Goal: Check status: Check status

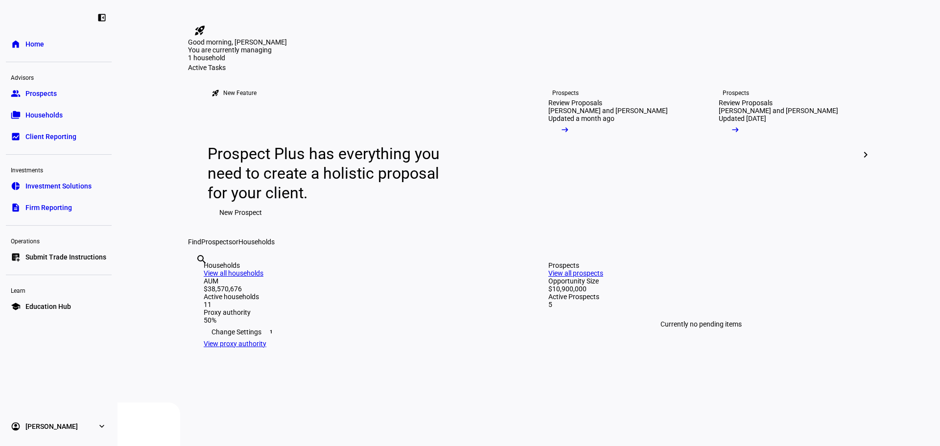
click at [33, 112] on span "Households" at bounding box center [43, 115] width 37 height 10
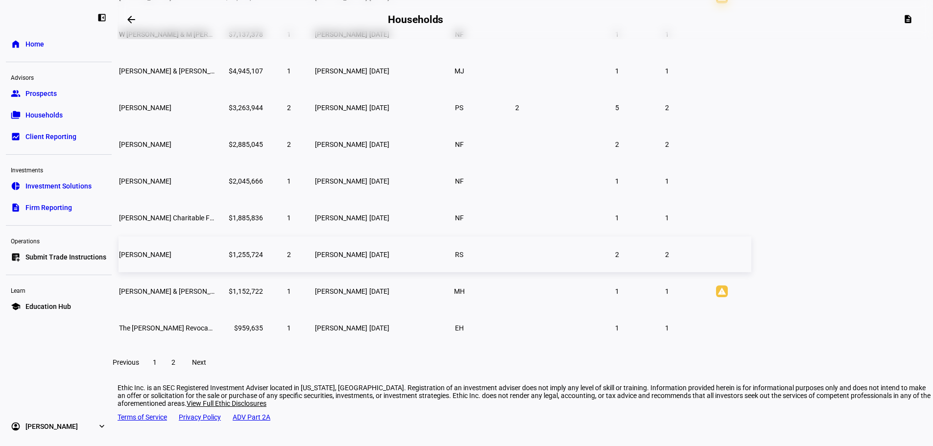
scroll to position [147, 0]
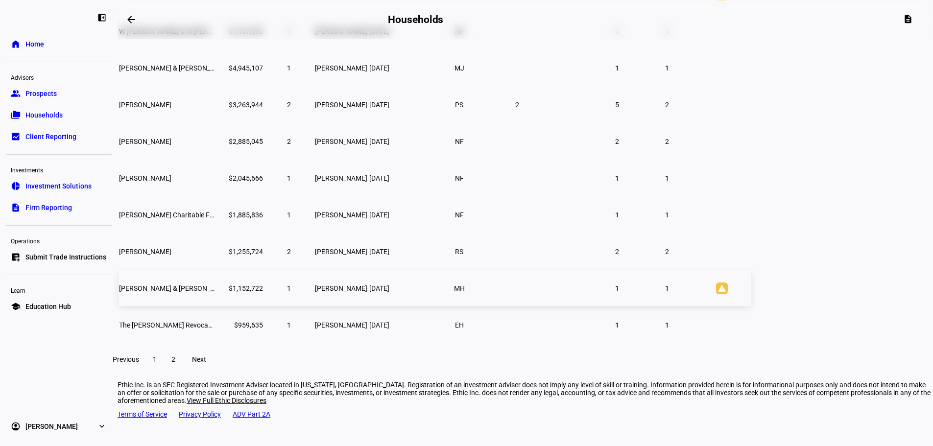
click at [231, 292] on span "[PERSON_NAME] & [PERSON_NAME]" at bounding box center [175, 288] width 112 height 8
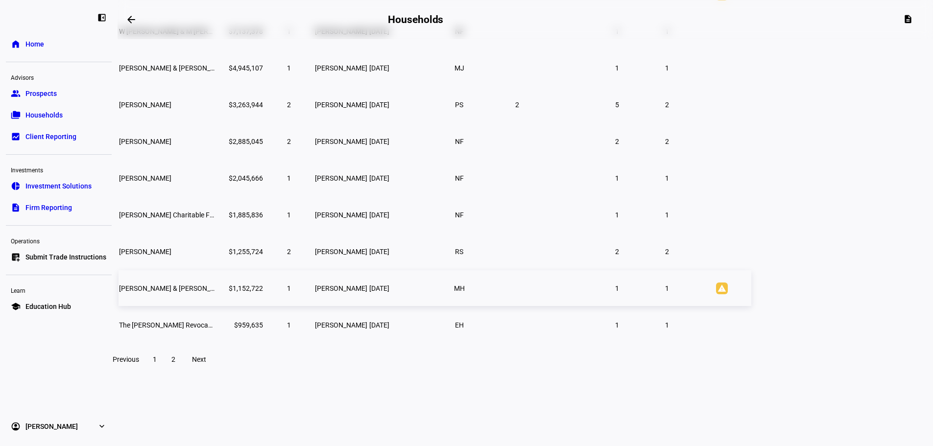
scroll to position [87, 0]
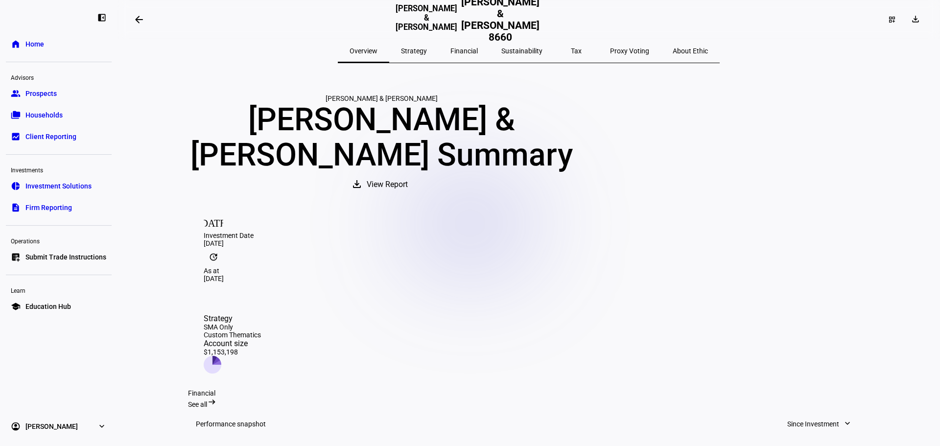
click at [427, 50] on span "Strategy" at bounding box center [414, 50] width 26 height 7
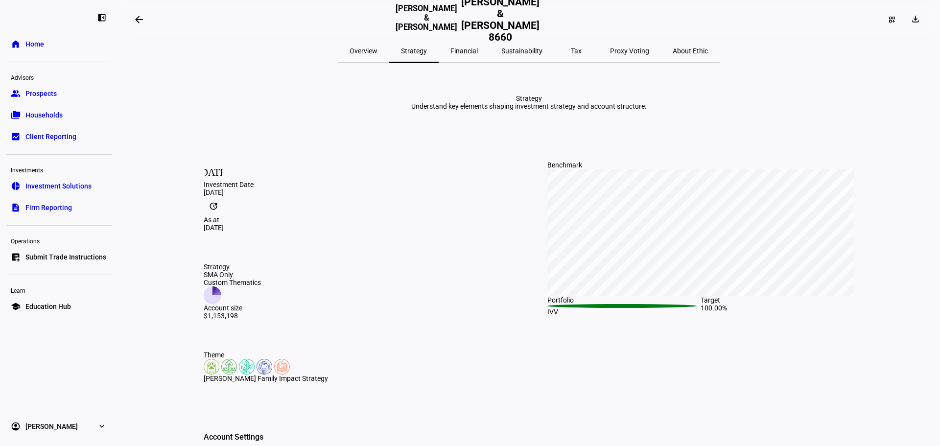
click at [377, 49] on span "Overview" at bounding box center [364, 50] width 28 height 7
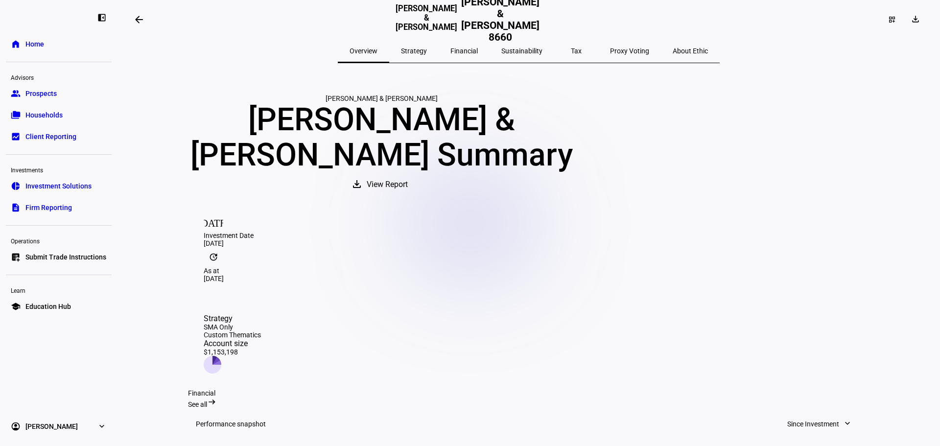
click at [475, 52] on span "Financial" at bounding box center [463, 50] width 27 height 7
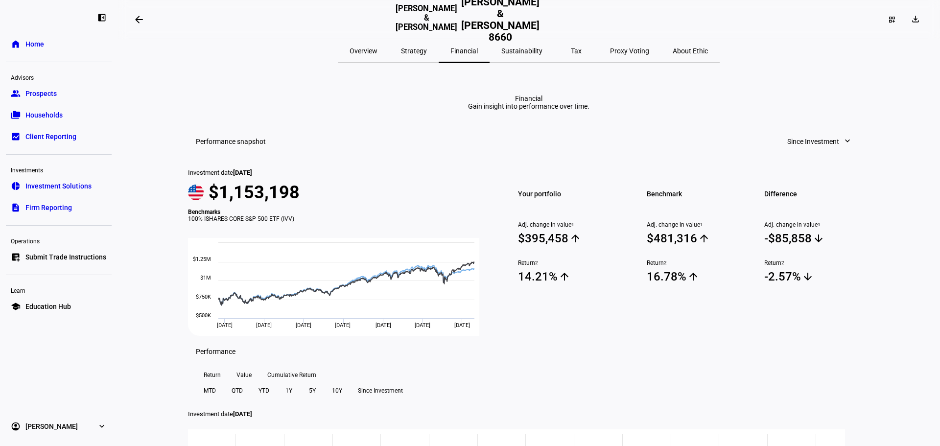
click at [377, 48] on span "Overview" at bounding box center [364, 50] width 28 height 7
